Goal: Check status: Check status

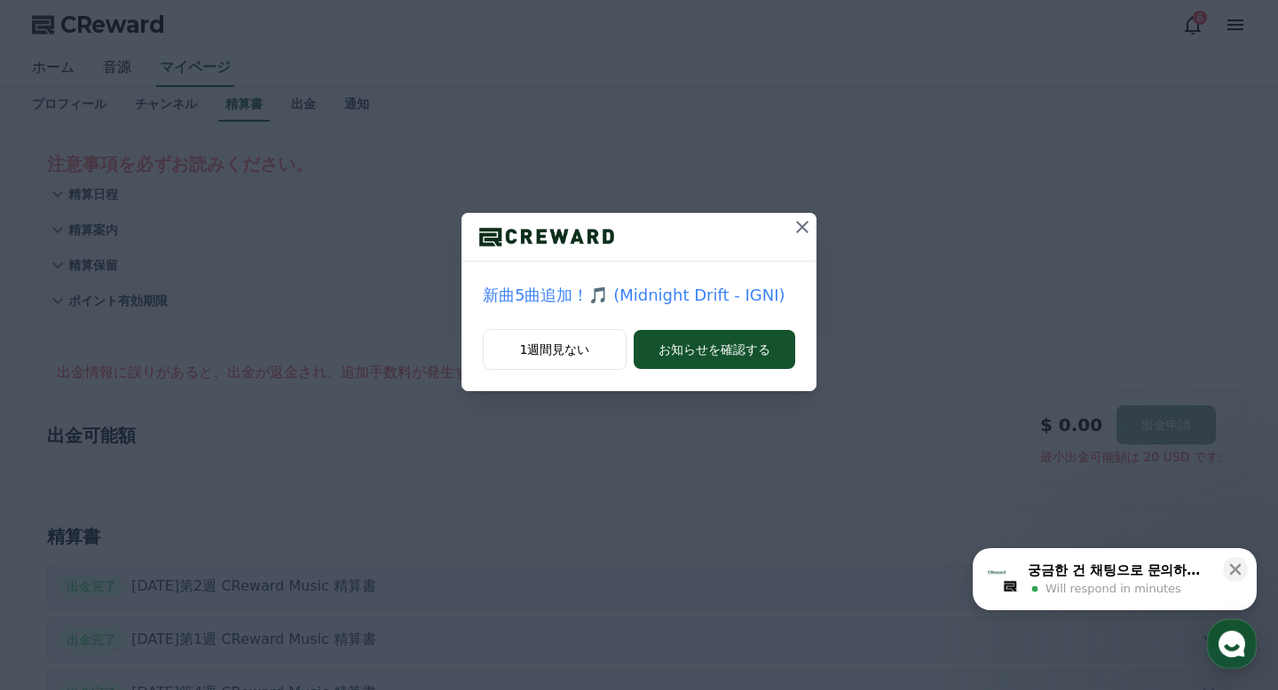
click at [803, 226] on icon at bounding box center [802, 227] width 12 height 12
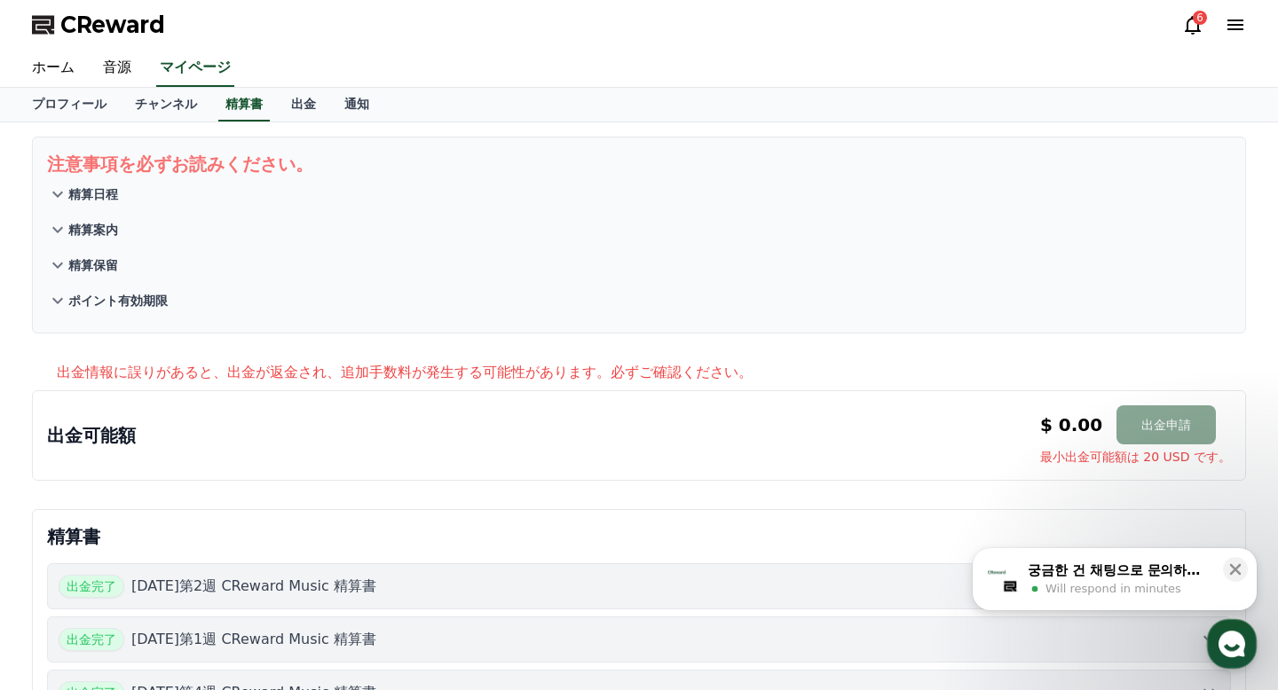
click at [829, 27] on div "6" at bounding box center [1214, 24] width 64 height 21
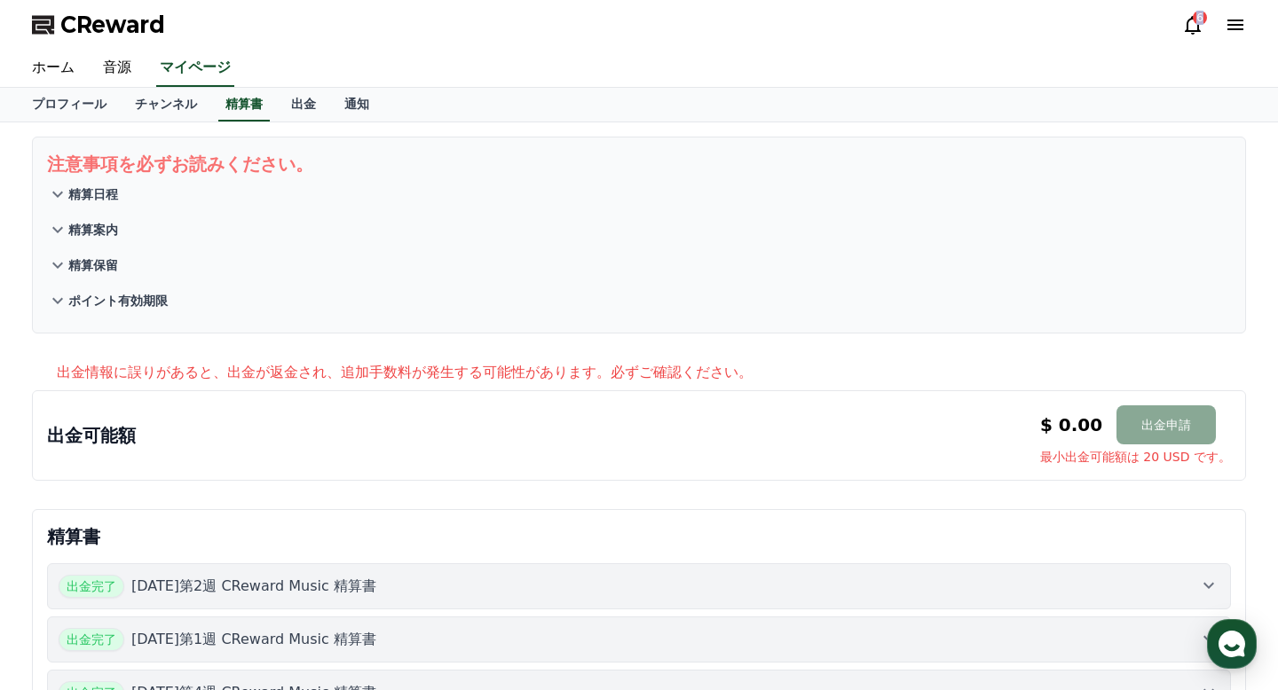
click at [829, 28] on icon at bounding box center [1192, 24] width 21 height 21
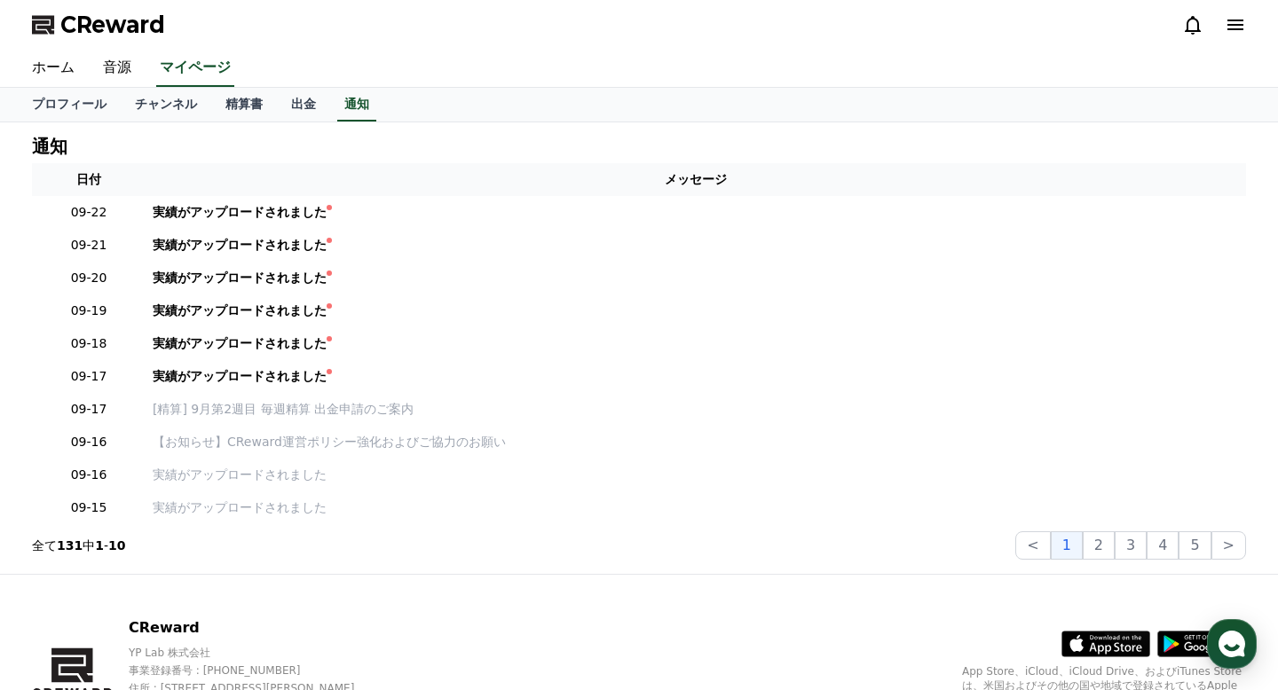
click at [829, 28] on icon at bounding box center [1192, 24] width 21 height 21
click at [829, 579] on icon "button" at bounding box center [1232, 644] width 32 height 32
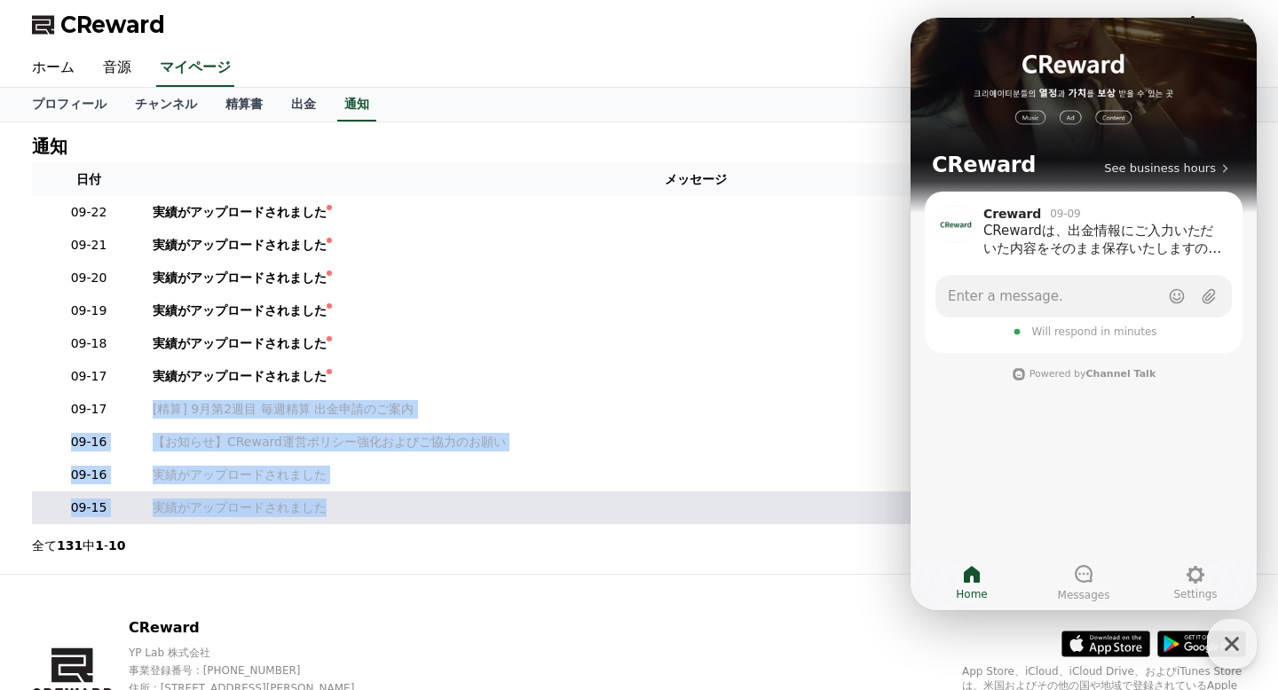
drag, startPoint x: 698, startPoint y: 399, endPoint x: 633, endPoint y: 524, distance: 140.9
click at [633, 524] on table "日付 メッセージ 09-22 実績がアップロードされました 09-21 実績がアップロードされました 09-20 実績がアップロードされました 09-19 実…" at bounding box center [639, 343] width 1214 height 361
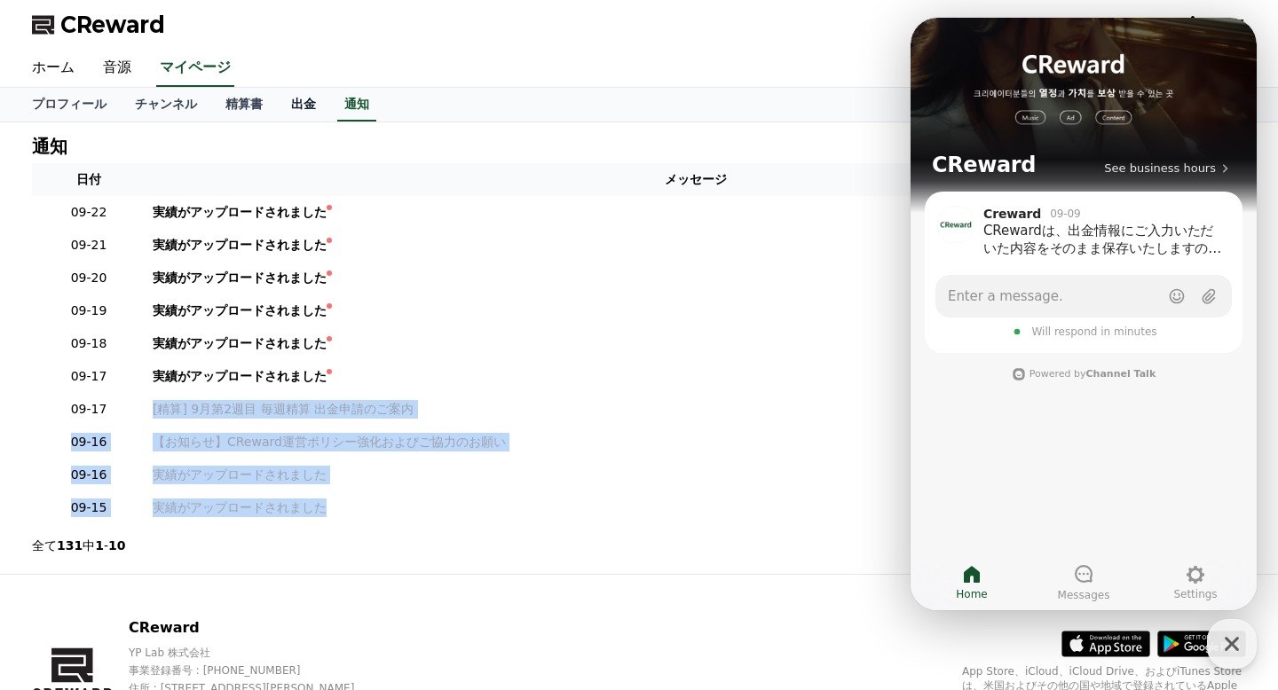
click at [295, 102] on link "出金" at bounding box center [303, 105] width 53 height 34
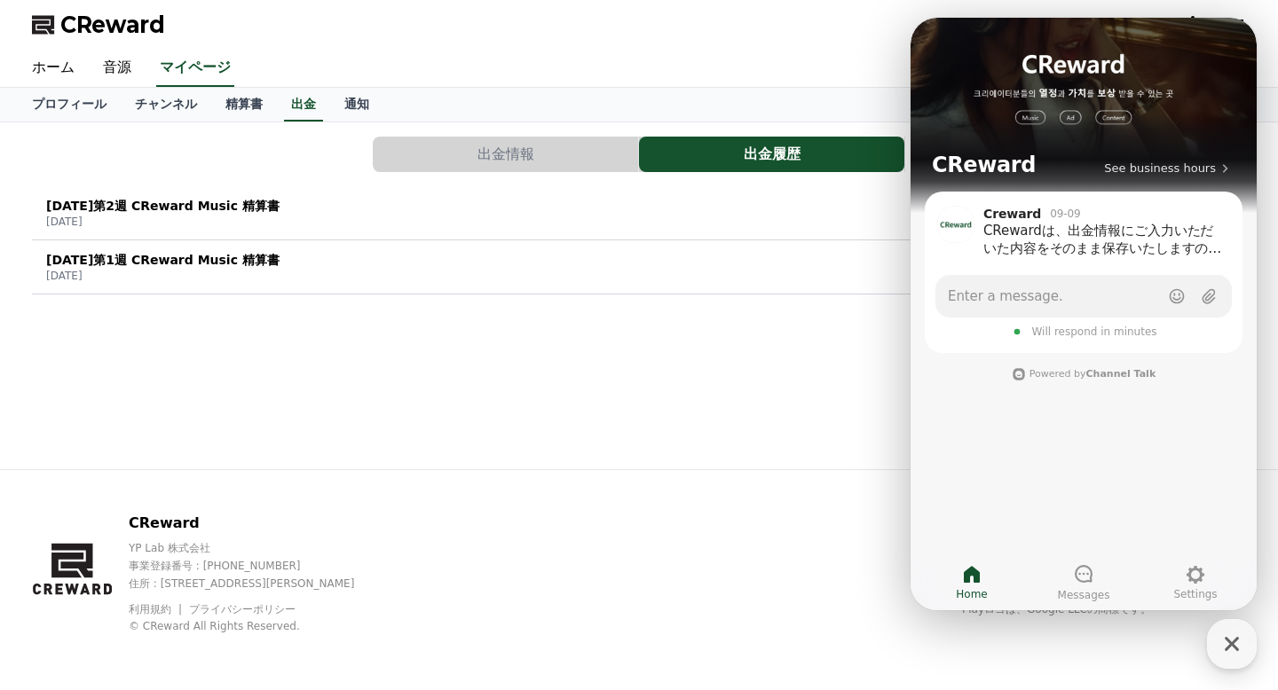
click at [522, 242] on button "[DATE]第1週 CReward Music 精算書 [DATE] 引き継ぎ" at bounding box center [639, 268] width 1214 height 54
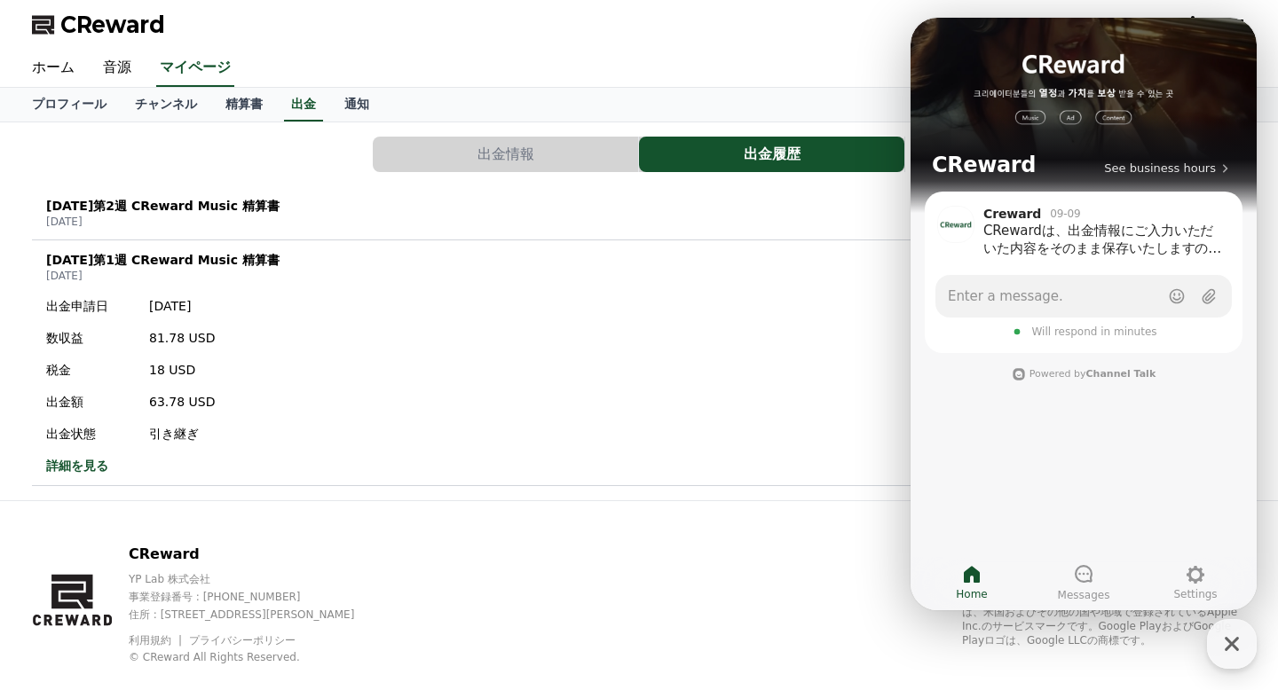
click at [452, 207] on div "[DATE]第2週 CReward Music 精算書 [DATE] 出金完了" at bounding box center [639, 213] width 1214 height 46
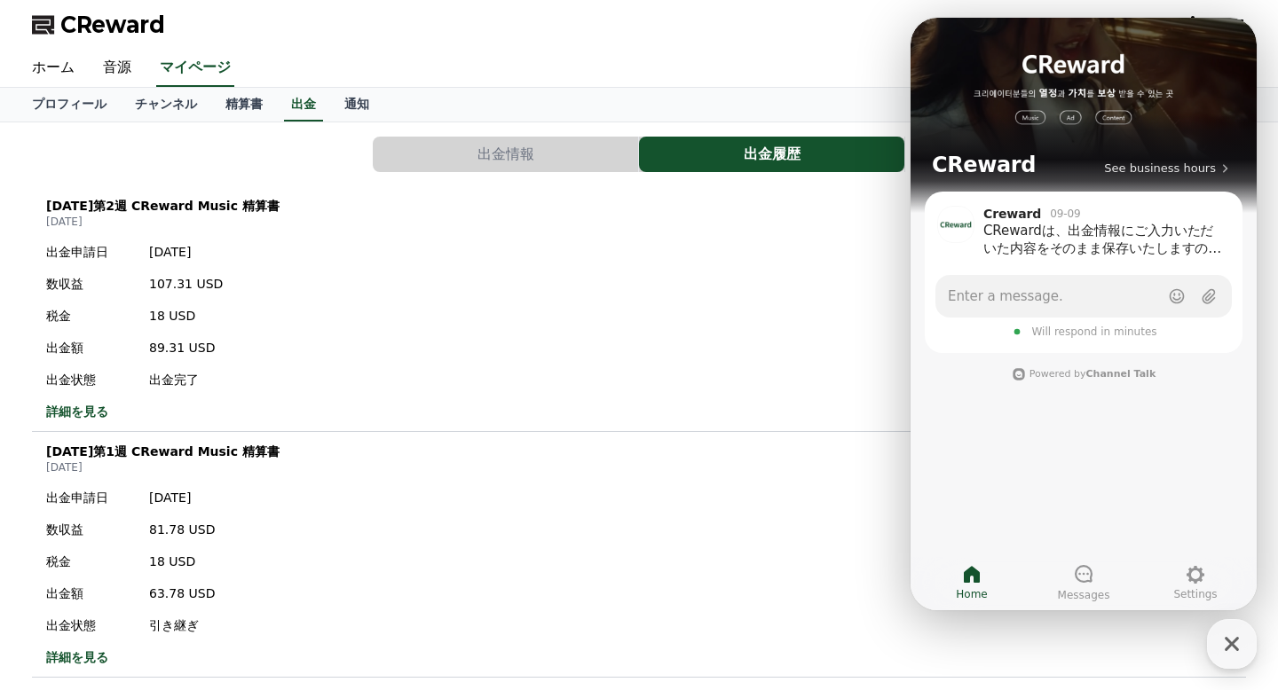
click at [430, 242] on div "出金申請[DATE] 数収益 107.31 USD 税金 18 USD 出金額 89.31 USD 出金状態 出金完了 詳細を見る" at bounding box center [639, 332] width 1214 height 192
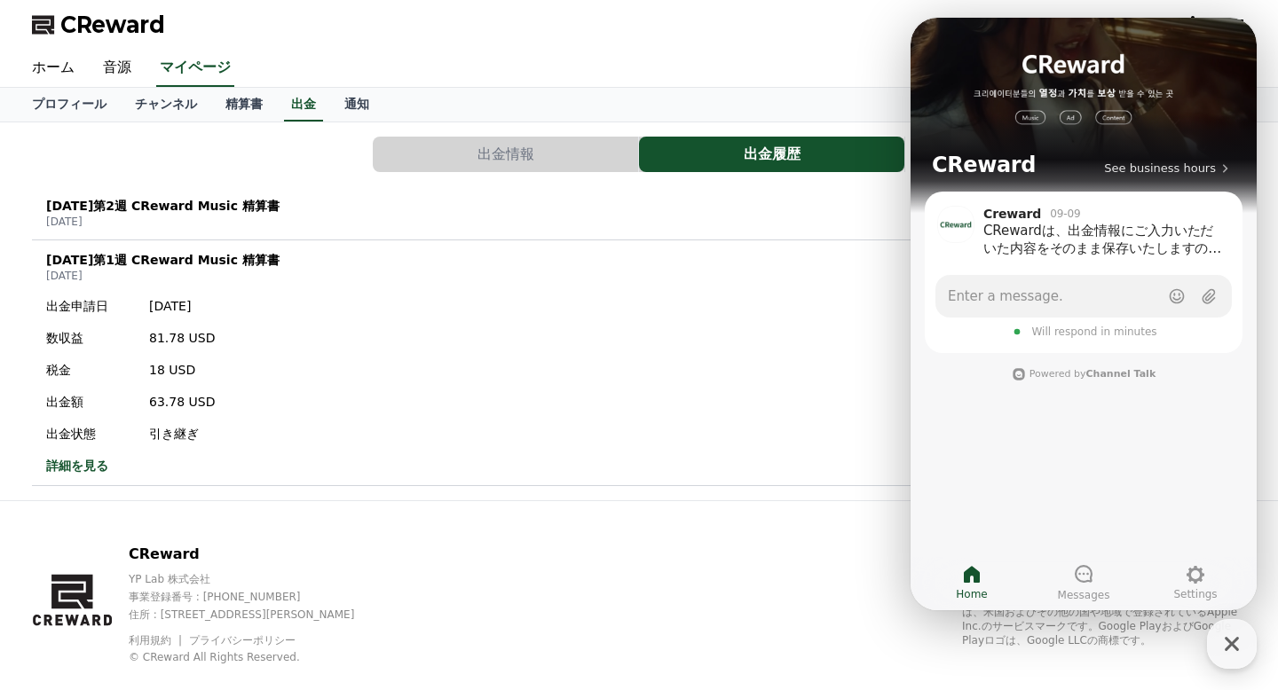
click at [419, 230] on div "[DATE]第2週 CReward Music 精算書 [DATE] 出金完了" at bounding box center [639, 213] width 1214 height 46
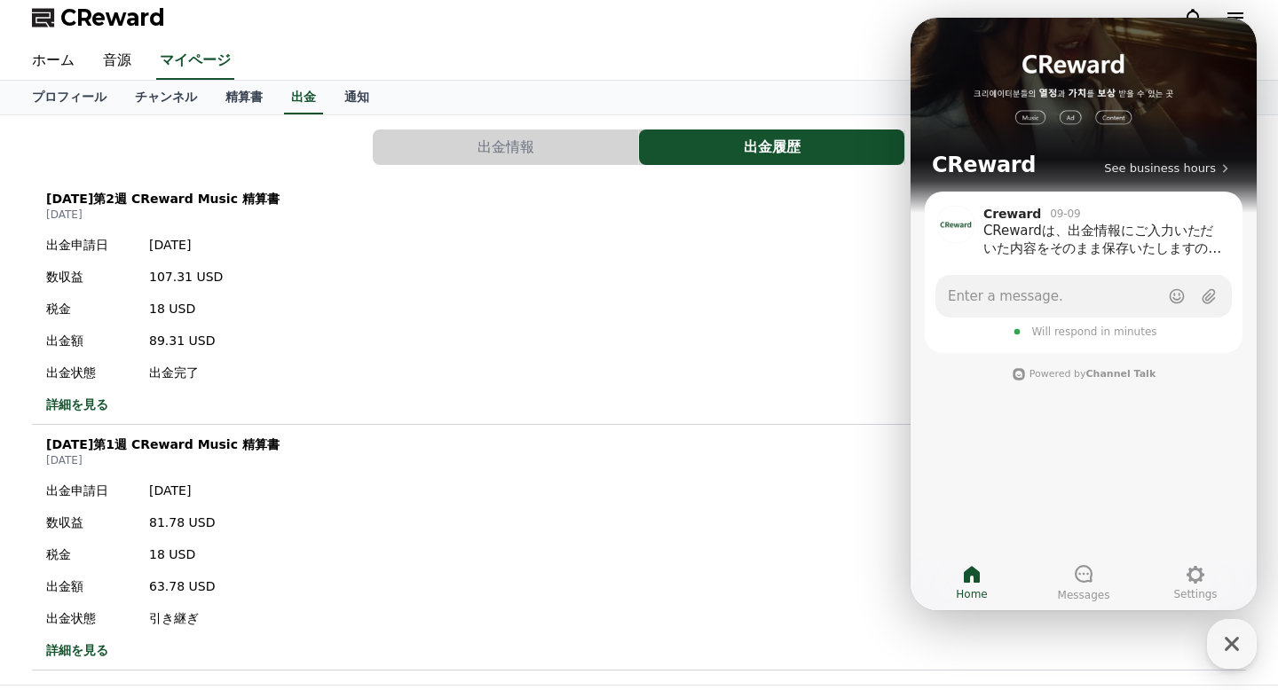
scroll to position [11, 0]
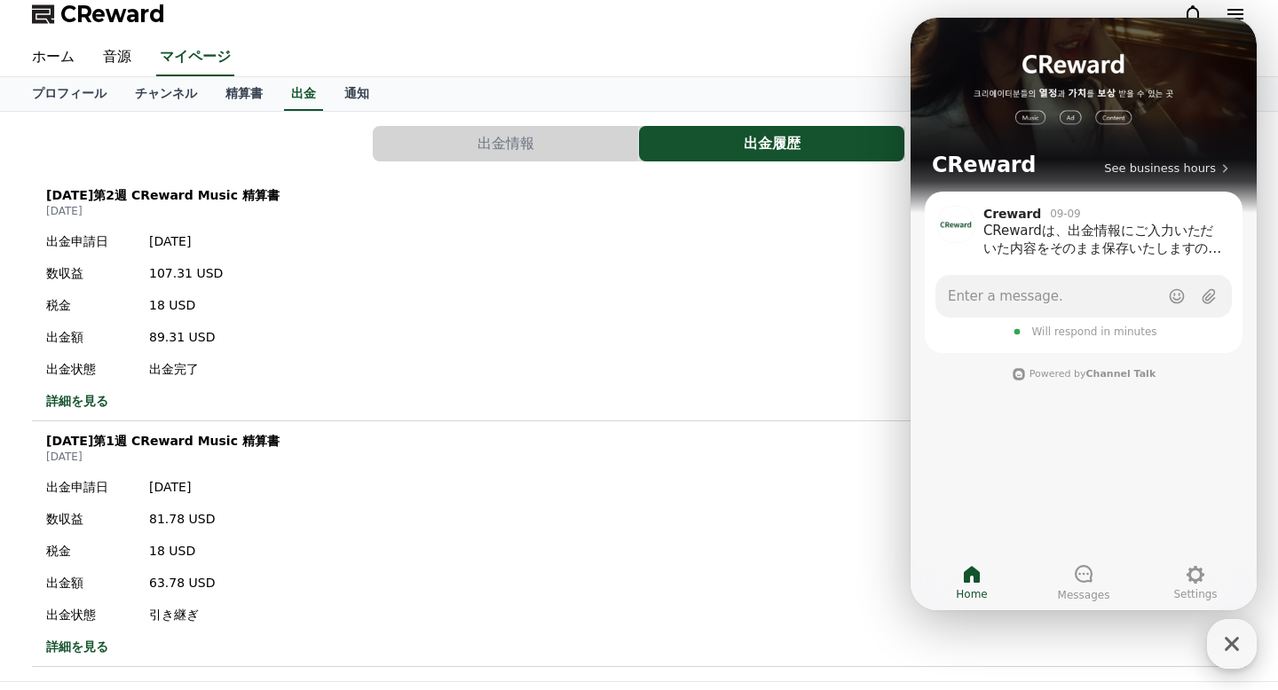
click at [829, 579] on icon "button" at bounding box center [1232, 644] width 32 height 32
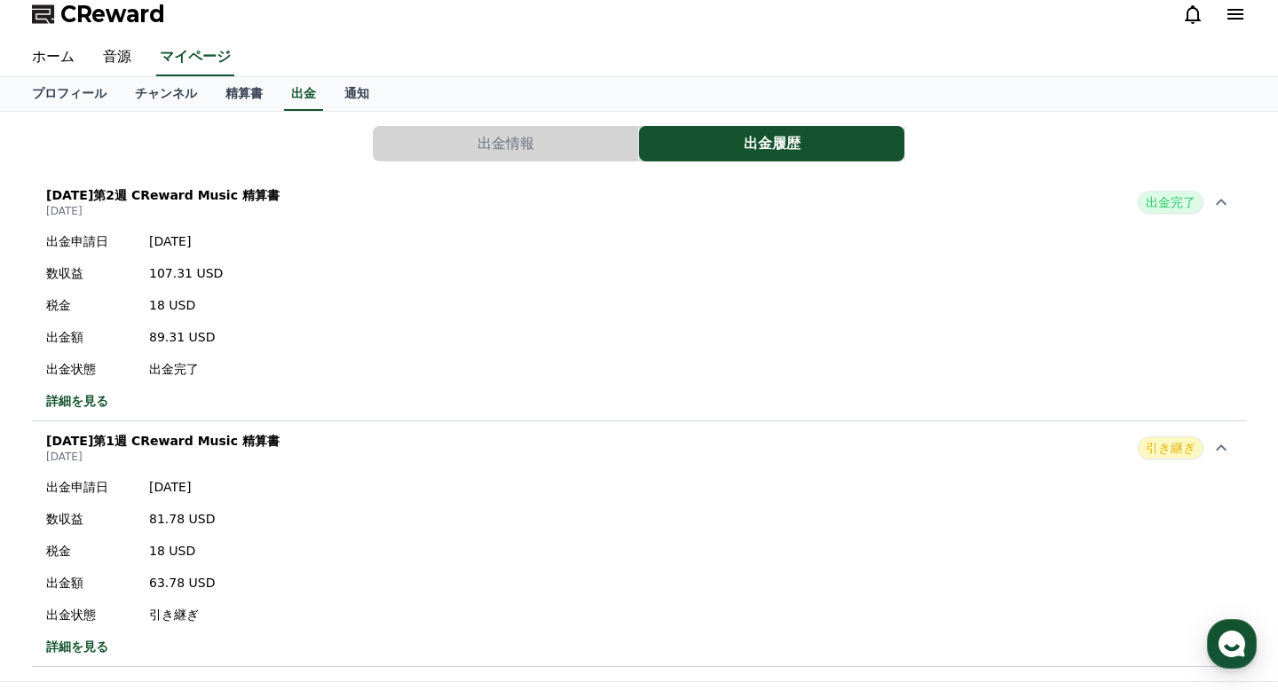
click at [579, 159] on button "出金情報" at bounding box center [505, 144] width 265 height 36
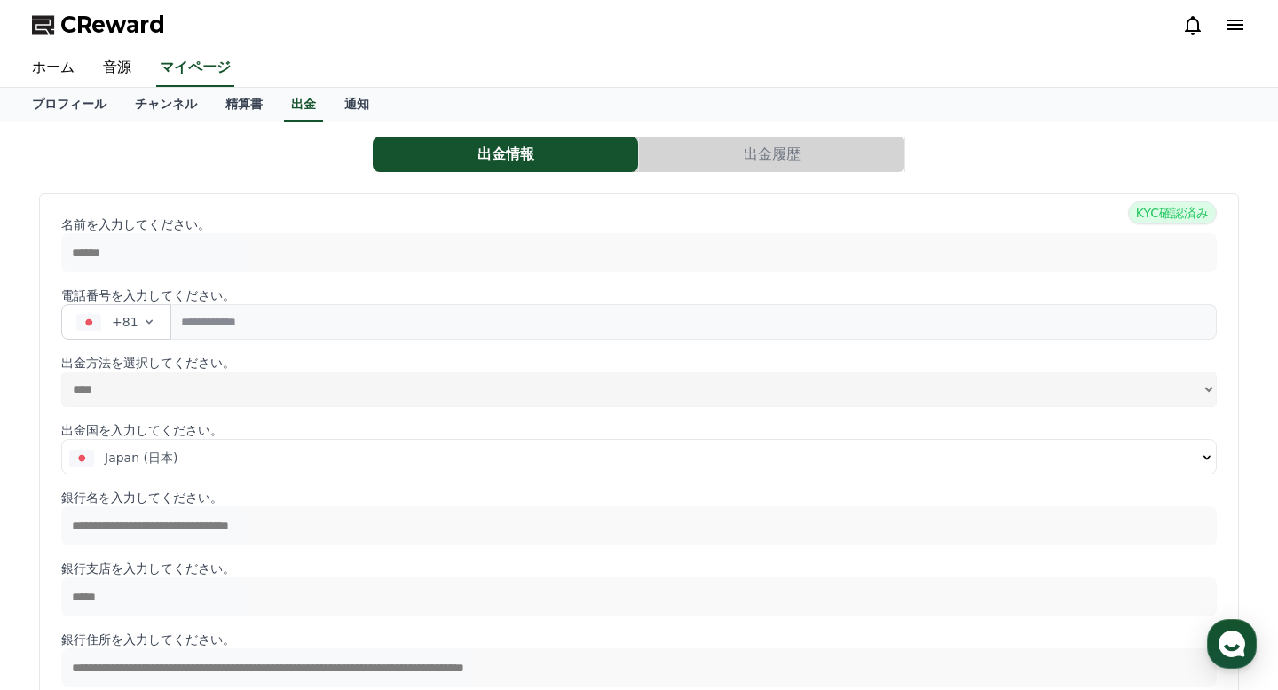
click at [762, 162] on button "出金履歴" at bounding box center [771, 155] width 265 height 36
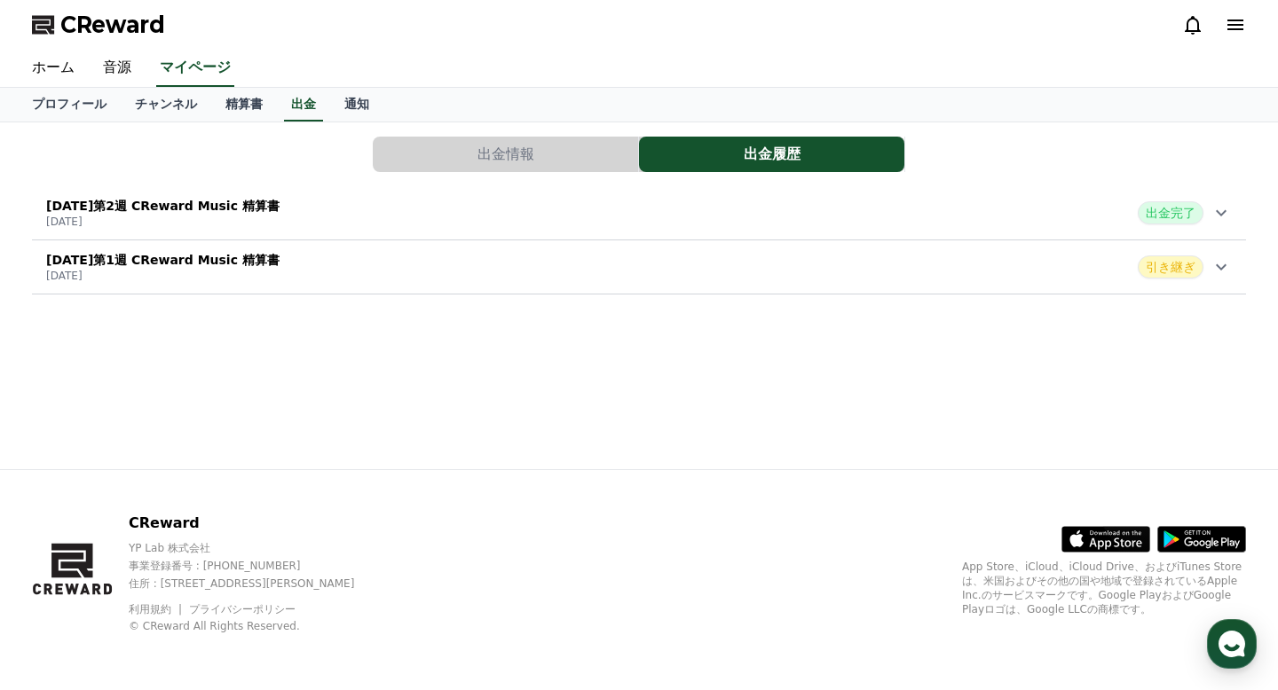
click at [688, 218] on div "[DATE]第2週 CReward Music 精算書 [DATE] 出金完了" at bounding box center [639, 213] width 1214 height 46
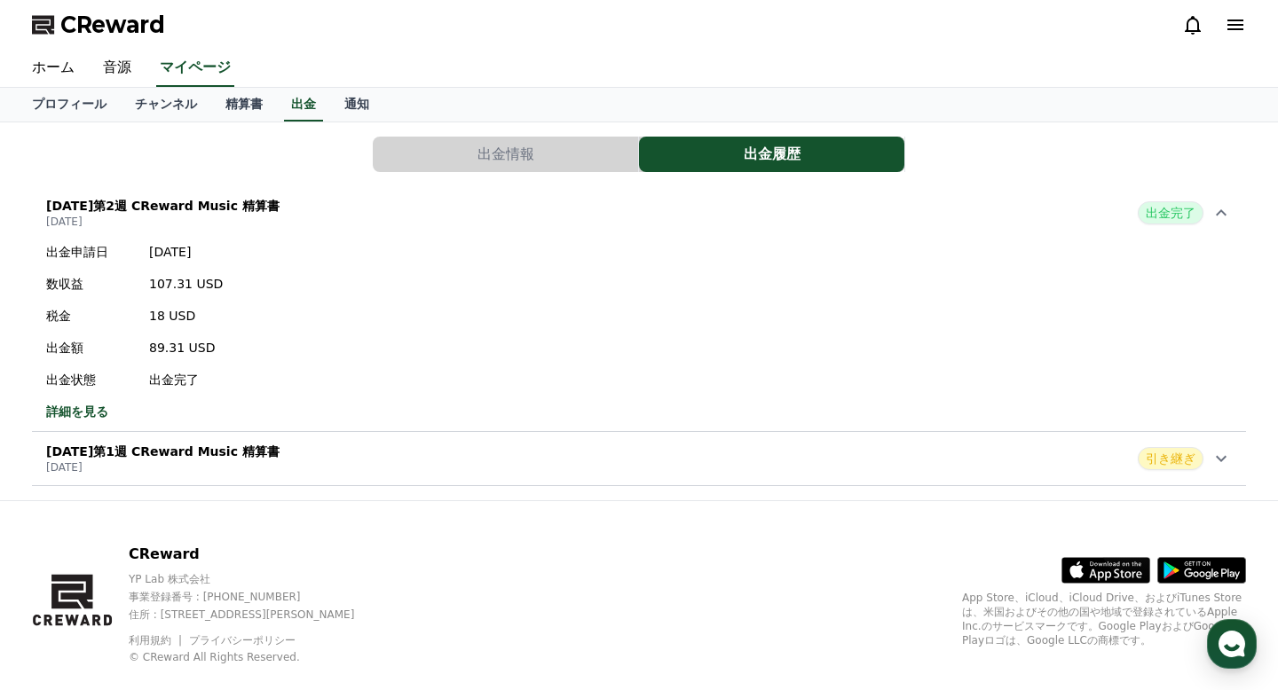
click at [664, 272] on div "出金申請[DATE] 数収益 107.31 USD 税金 18 USD 出金額 89.31 USD 出金状態 出金完了 詳細を見る" at bounding box center [639, 332] width 1214 height 192
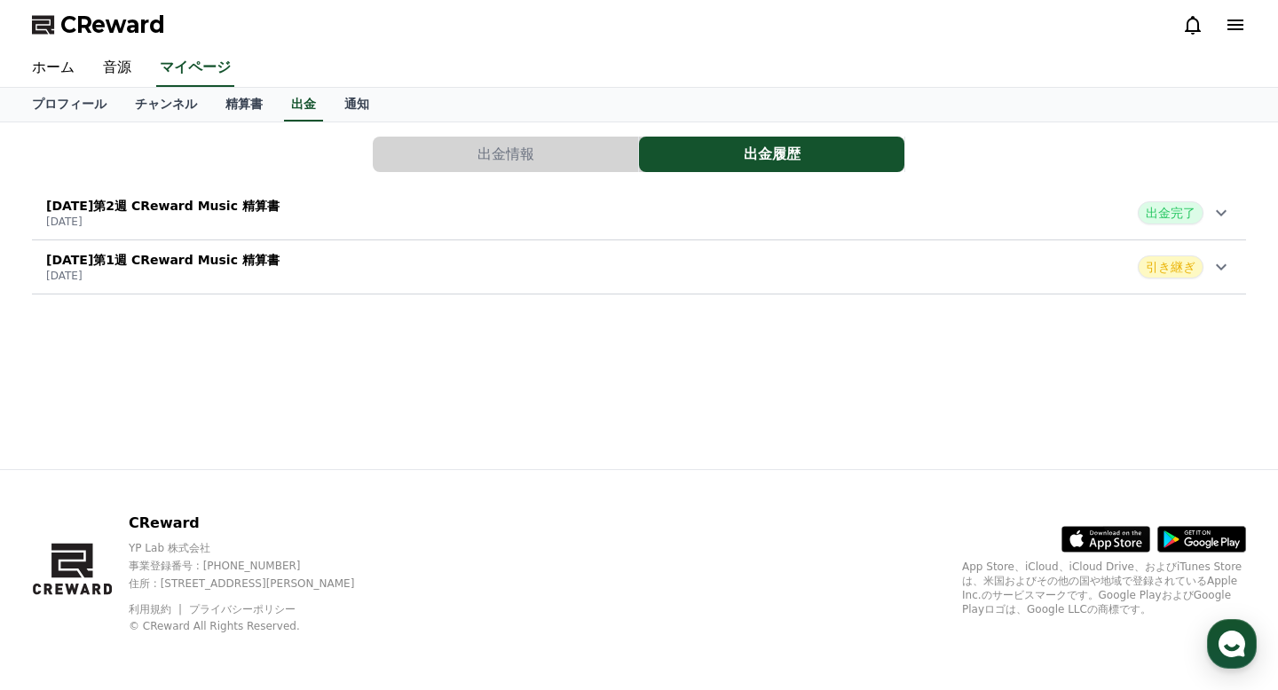
click at [650, 233] on div "[DATE]第2週 CReward Music 精算書 [DATE] 出金完了" at bounding box center [639, 213] width 1214 height 46
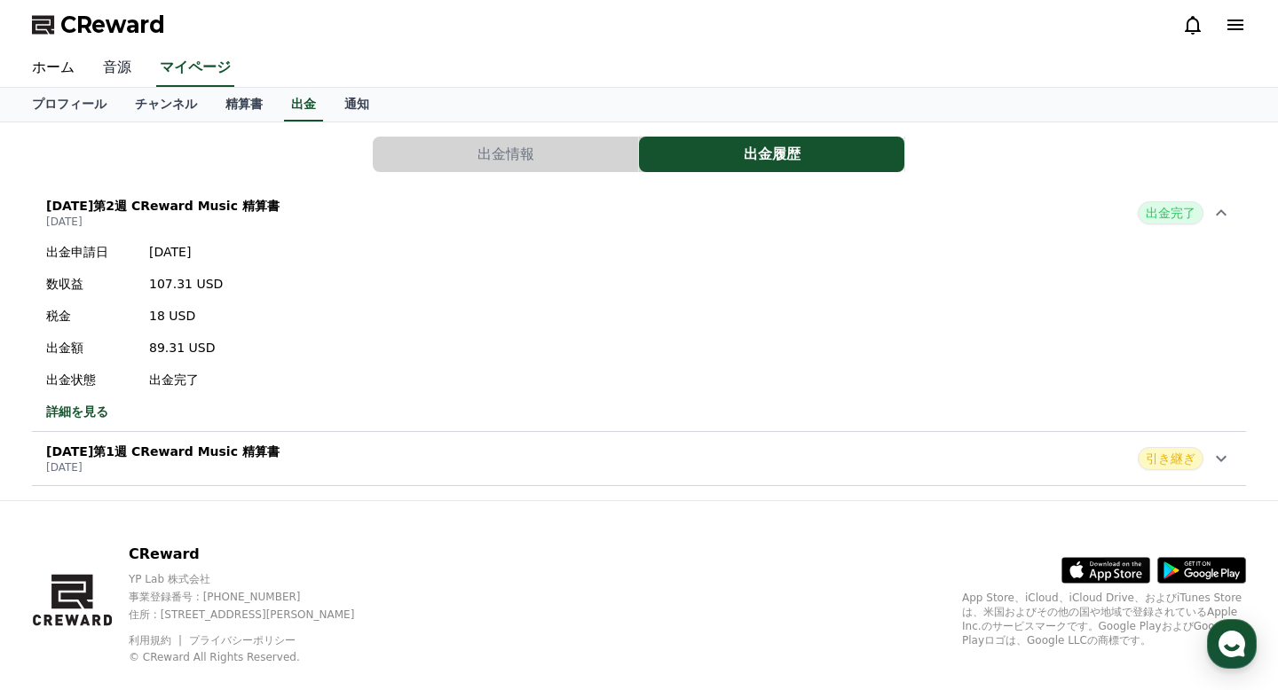
click at [134, 76] on link "音源" at bounding box center [117, 68] width 57 height 37
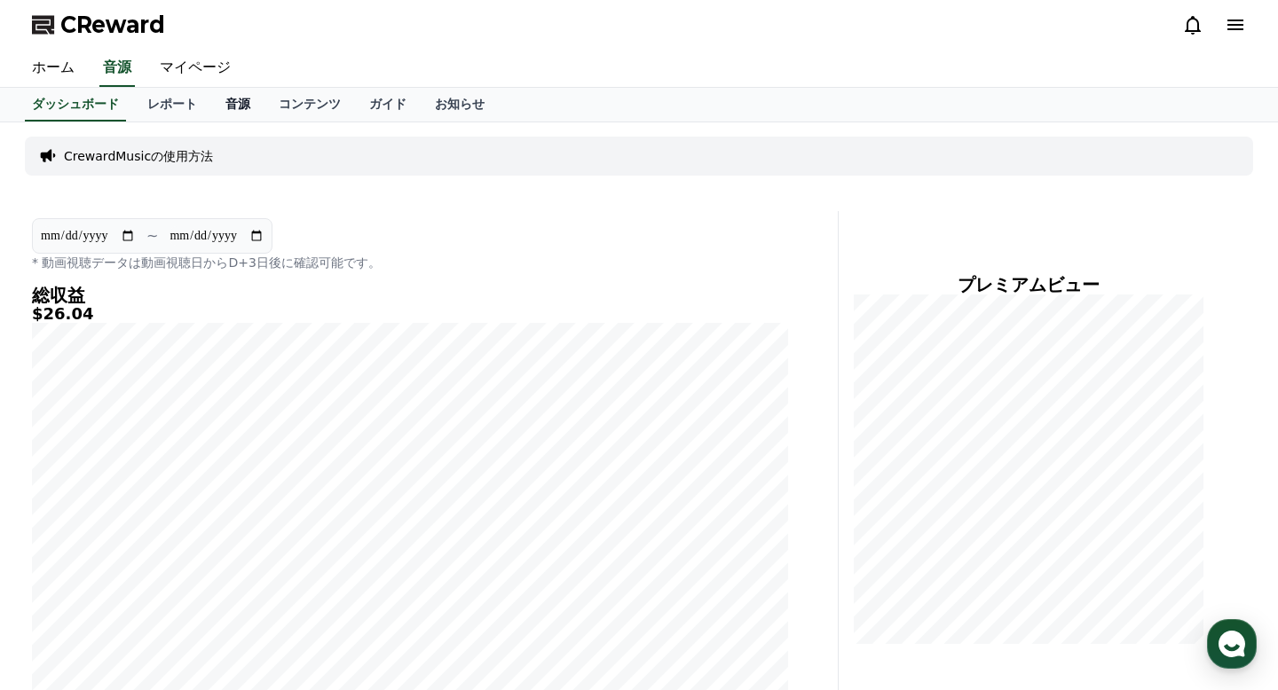
click at [245, 103] on link "音源" at bounding box center [237, 105] width 53 height 34
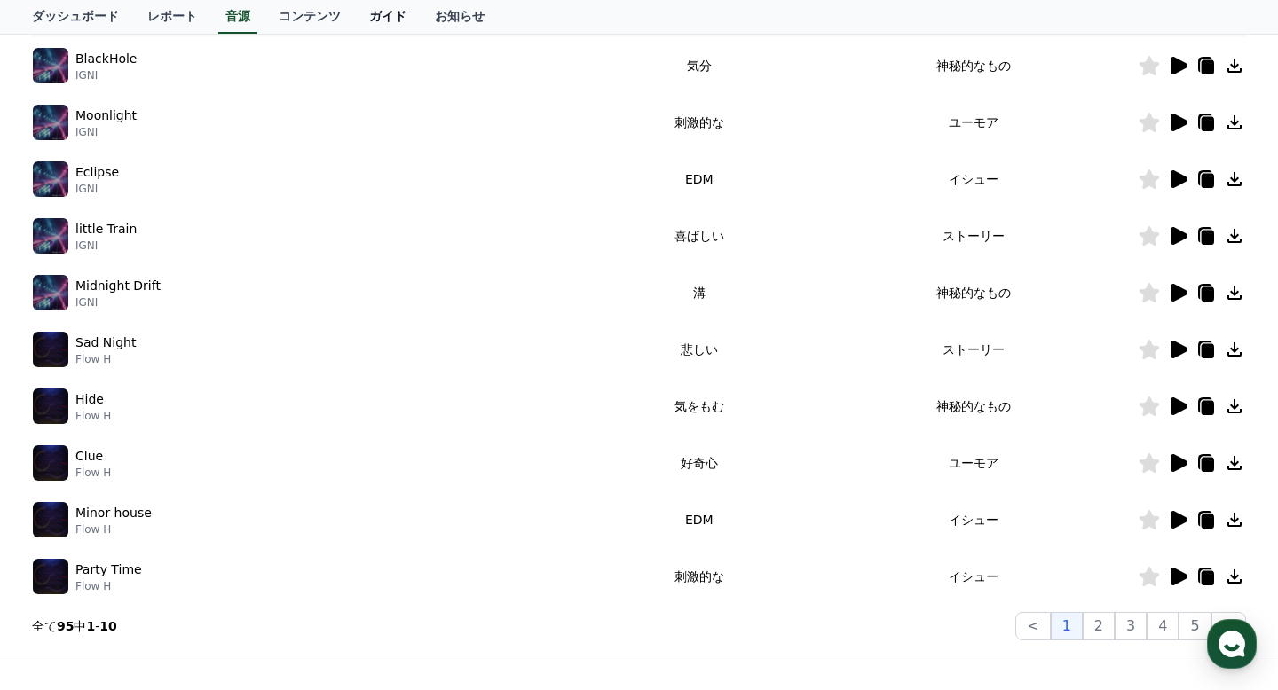
scroll to position [500, 0]
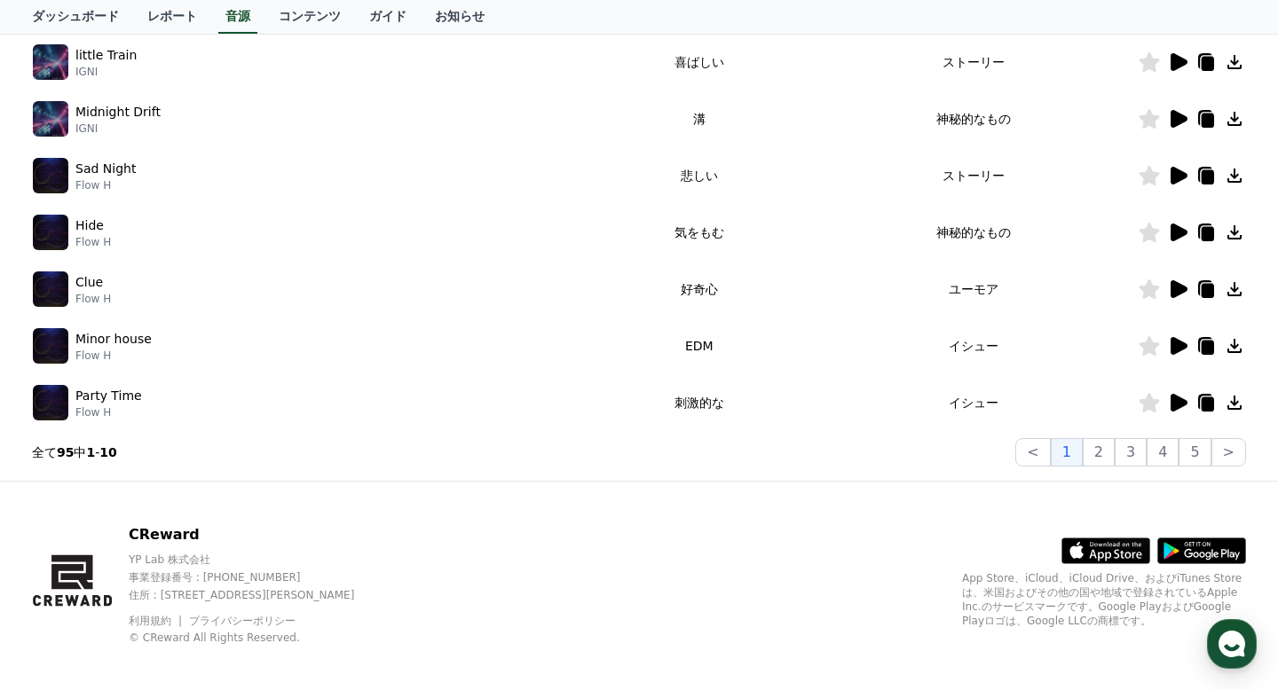
click at [829, 405] on icon at bounding box center [1208, 405] width 12 height 14
